Goal: Task Accomplishment & Management: Manage account settings

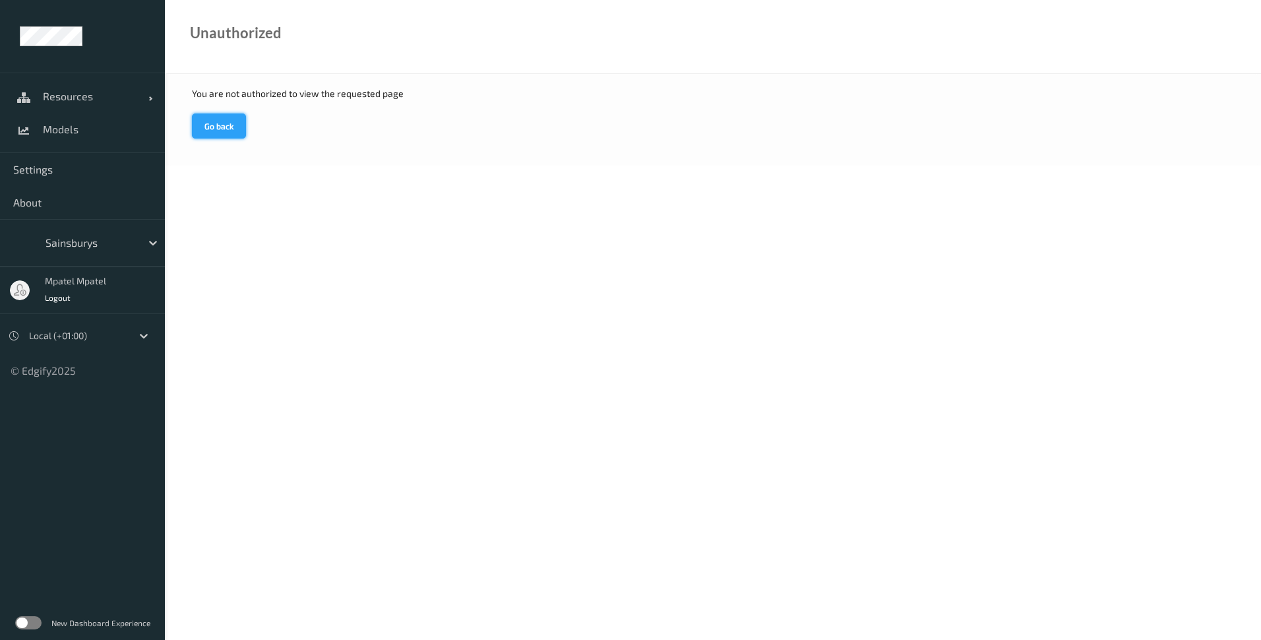
click at [207, 125] on button "Go back" at bounding box center [219, 125] width 54 height 25
click at [68, 101] on span "Resources" at bounding box center [96, 96] width 106 height 13
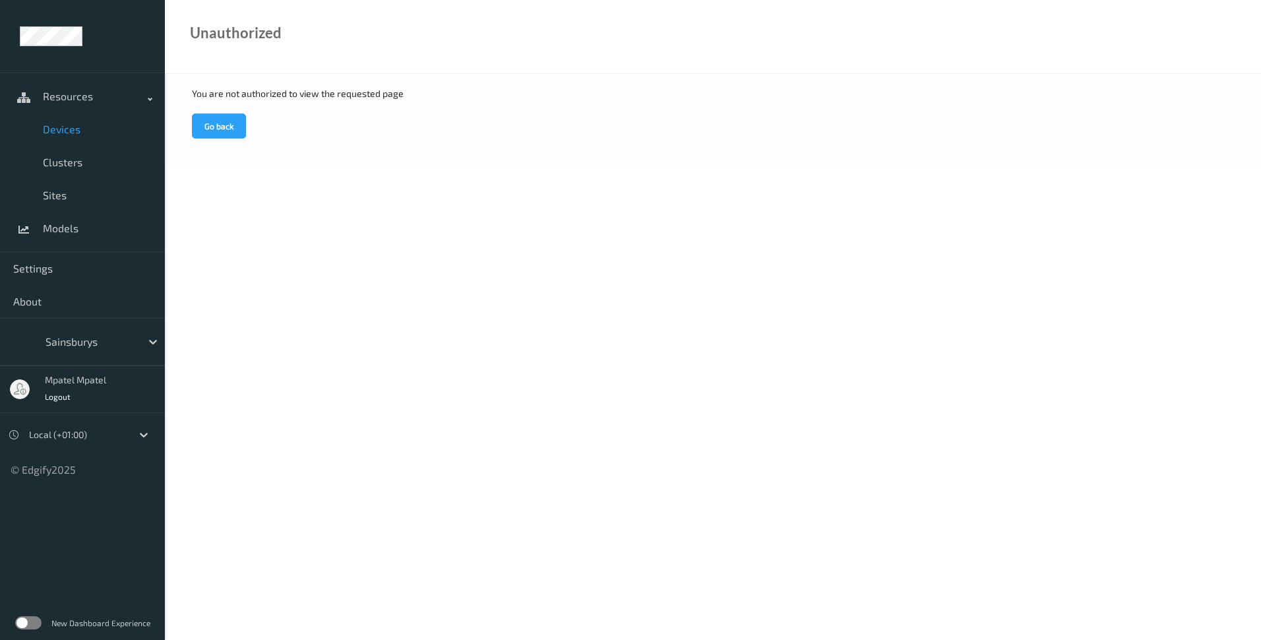
click at [60, 131] on span "Devices" at bounding box center [97, 129] width 109 height 13
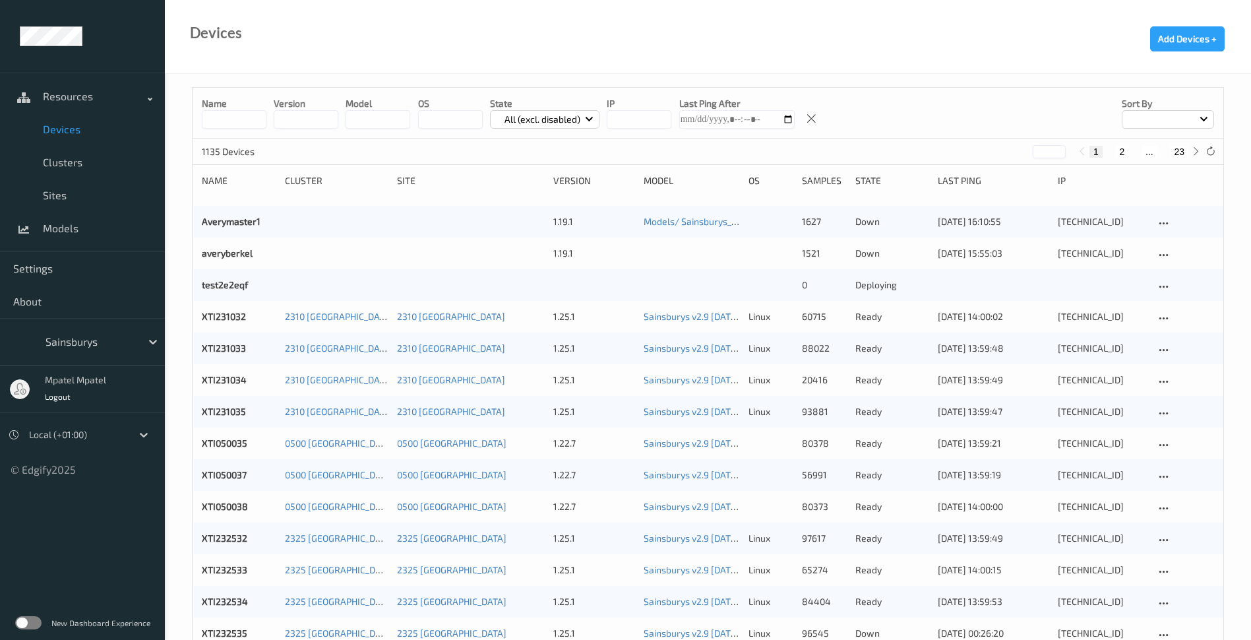
click at [247, 125] on input at bounding box center [234, 119] width 65 height 18
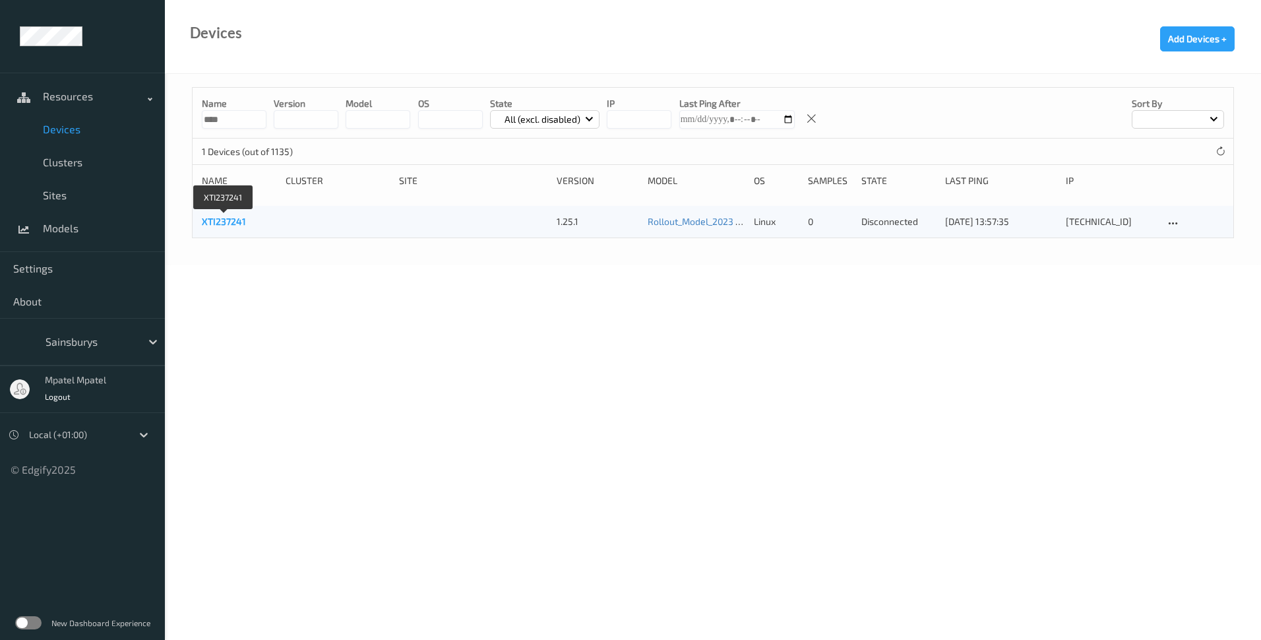
type input "****"
click at [221, 222] on link "XTI237241" at bounding box center [224, 221] width 44 height 11
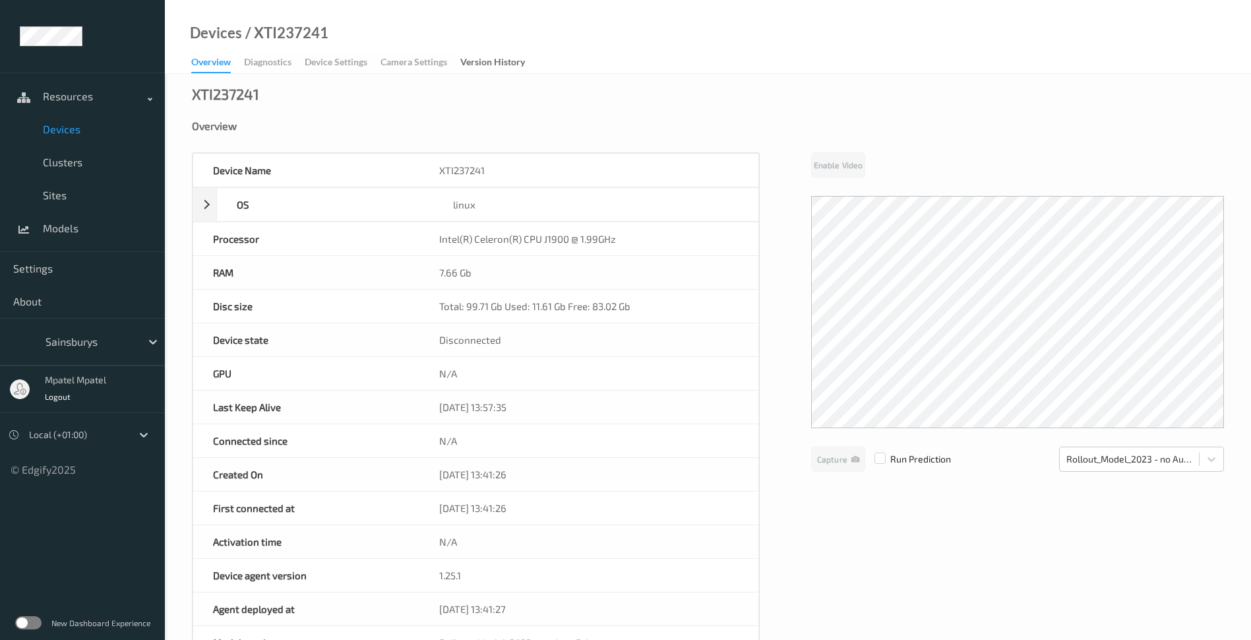
click at [44, 127] on span "Devices" at bounding box center [97, 129] width 109 height 13
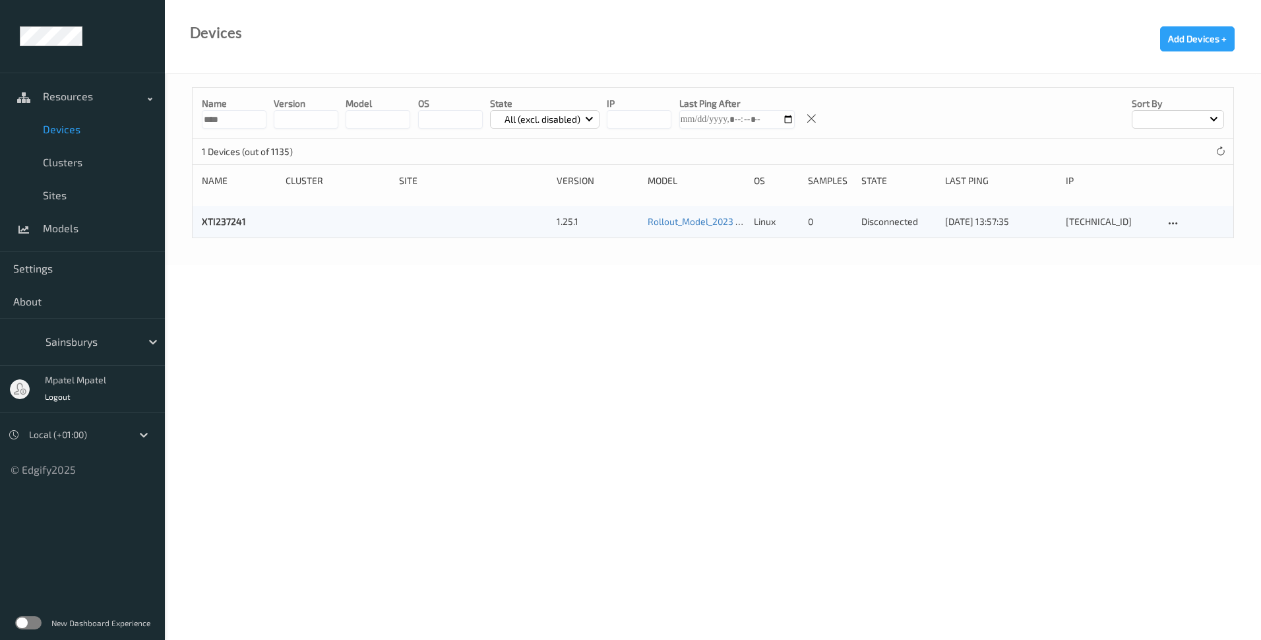
click at [1166, 214] on div "XTI237241 1.25.1 Rollout_Model_2023 - no AutoPrint linux 0 disconnected [DATE] …" at bounding box center [713, 222] width 1041 height 32
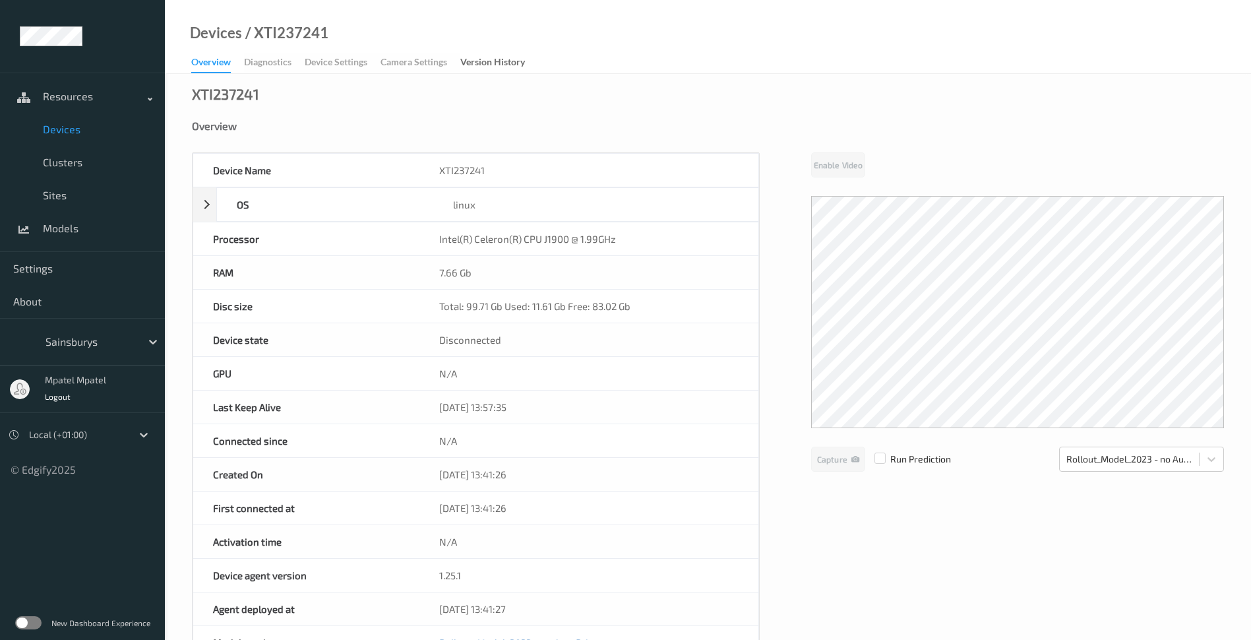
click at [67, 125] on span "Devices" at bounding box center [97, 129] width 109 height 13
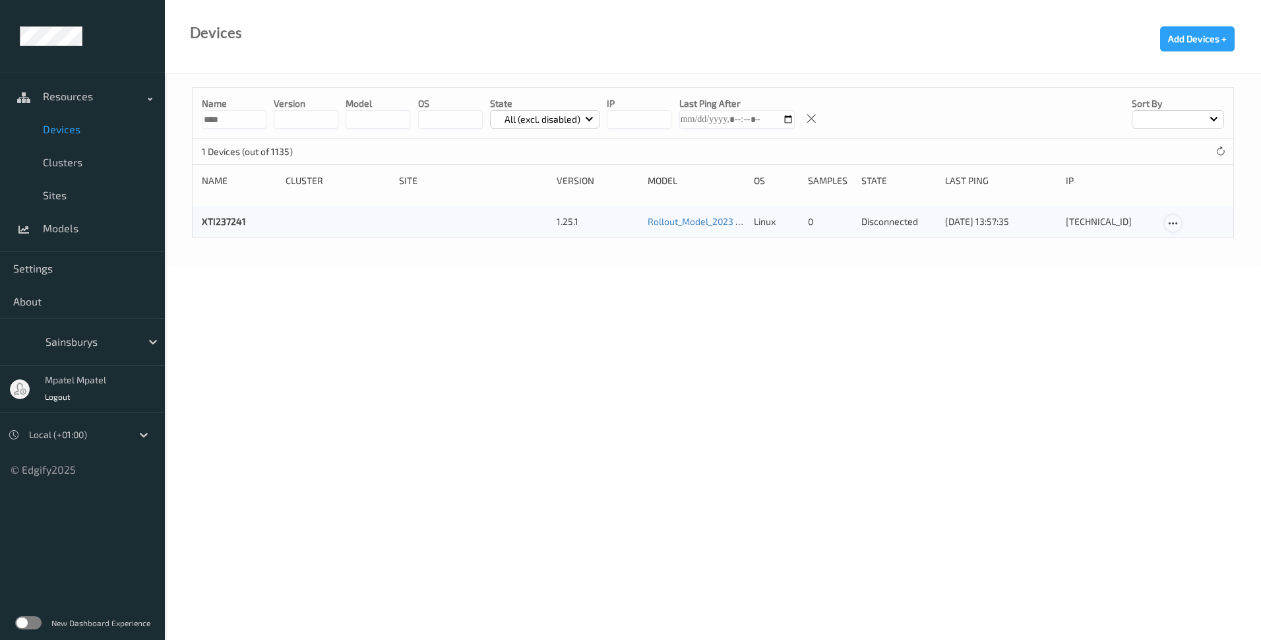
click at [1181, 222] on div at bounding box center [1173, 223] width 16 height 16
click at [1195, 249] on div "Edit Device" at bounding box center [1209, 244] width 40 height 13
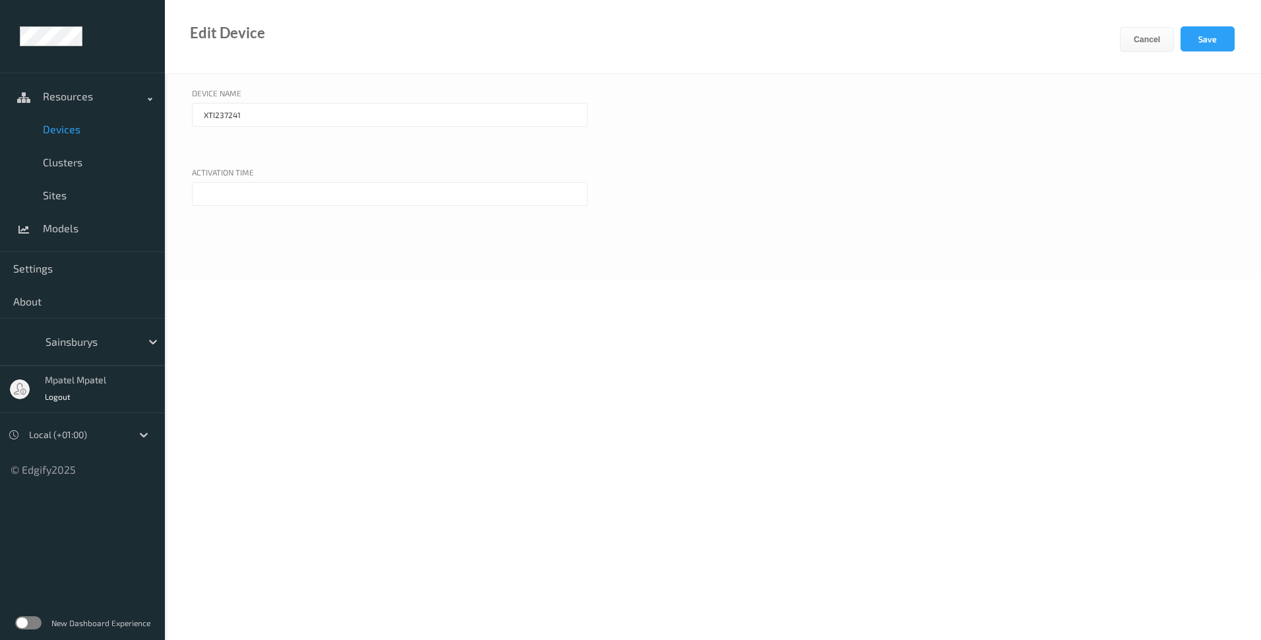
click at [258, 119] on input "XTI237241" at bounding box center [390, 115] width 396 height 24
type input "XTI237231"
click at [1222, 44] on button "Save" at bounding box center [1208, 38] width 54 height 25
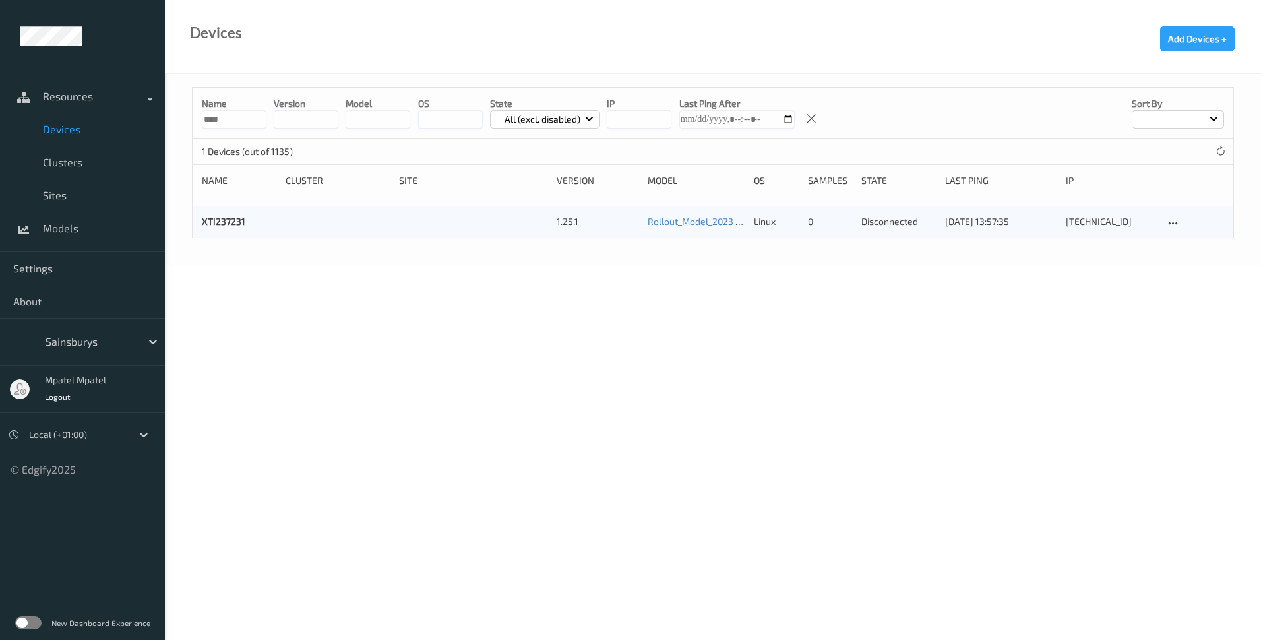
click at [1215, 158] on div at bounding box center [1220, 151] width 15 height 15
click at [1216, 156] on icon at bounding box center [1221, 151] width 10 height 10
click at [1214, 156] on div at bounding box center [1220, 151] width 15 height 15
click at [1214, 153] on div at bounding box center [1220, 151] width 15 height 15
click at [336, 294] on body "Resources Devices Clusters Sites Models Settings About Sainsburys mpatel mpatel…" at bounding box center [630, 320] width 1261 height 640
